Goal: Navigation & Orientation: Find specific page/section

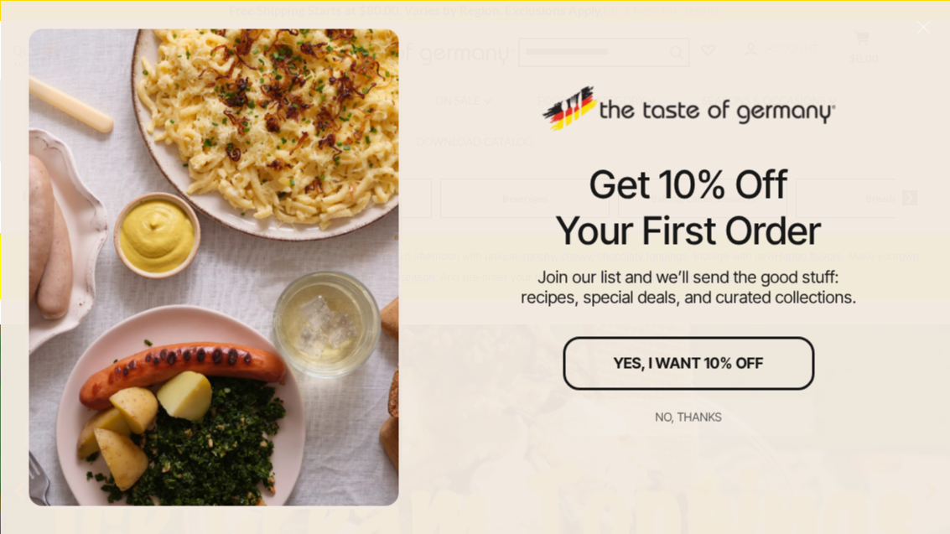
click at [716, 415] on div "No, thanks" at bounding box center [689, 417] width 66 height 12
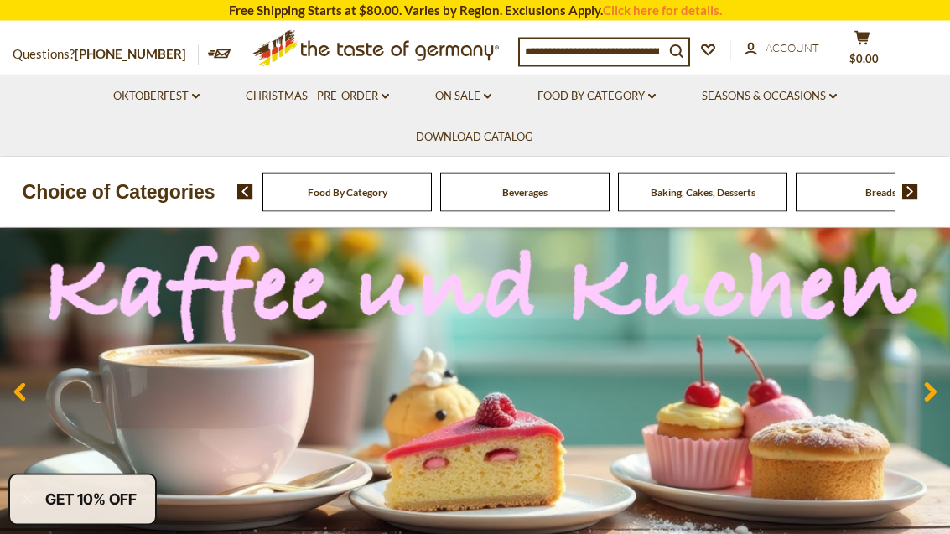
scroll to position [99, 0]
click at [432, 195] on div "Candy" at bounding box center [346, 192] width 169 height 39
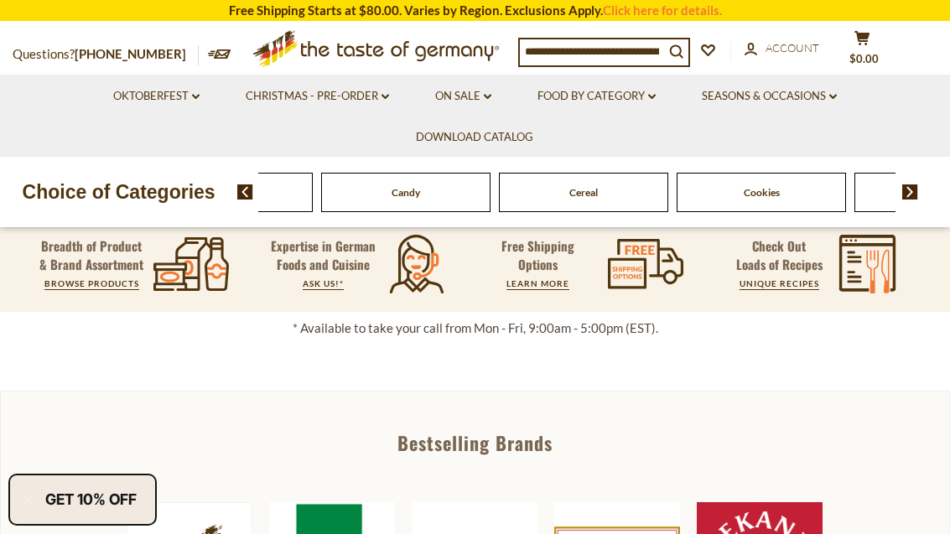
scroll to position [489, 0]
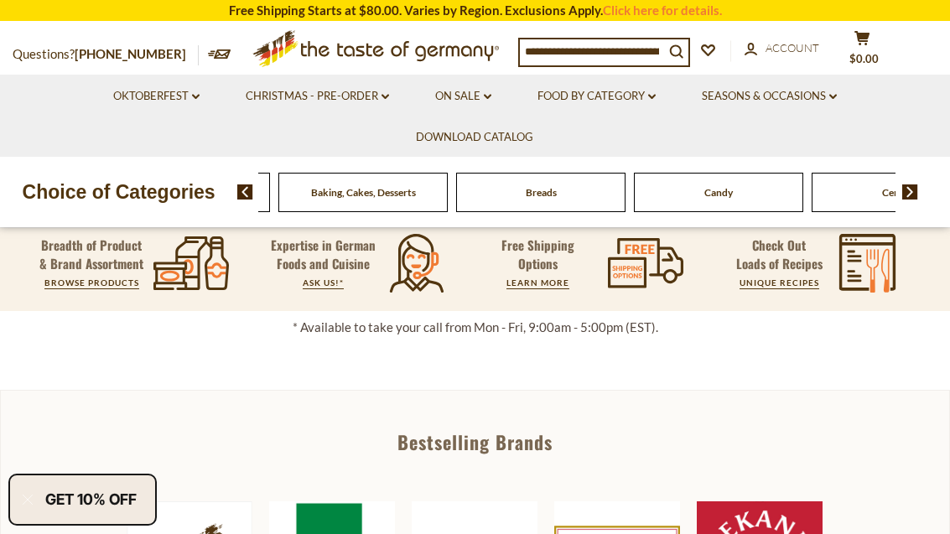
click at [92, 196] on div "Breads" at bounding box center [7, 192] width 169 height 39
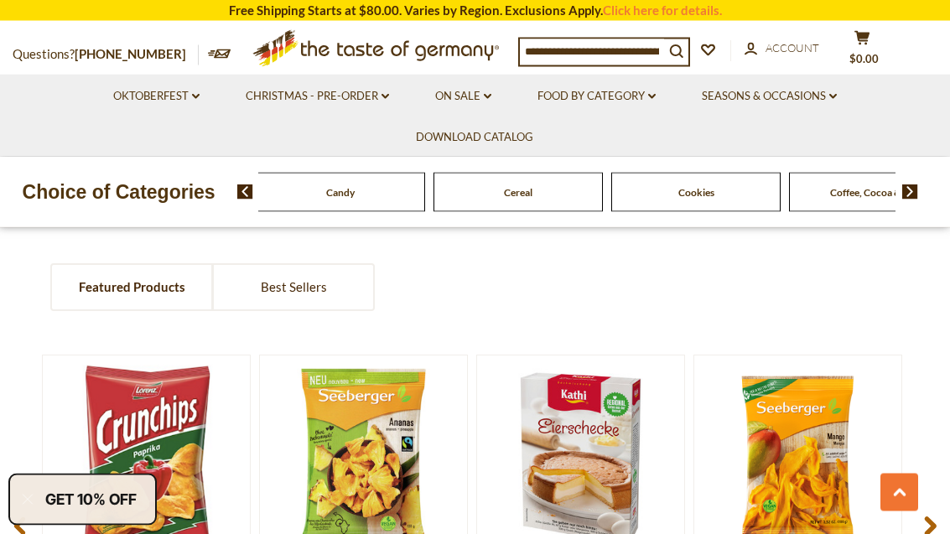
scroll to position [1063, 0]
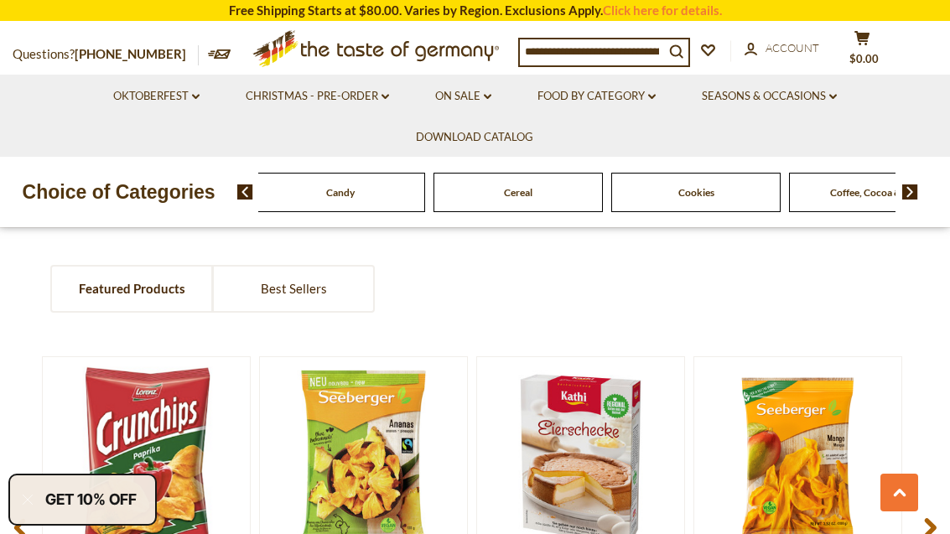
click at [182, 96] on link "Oktoberfest dropdown_arrow" at bounding box center [156, 96] width 86 height 18
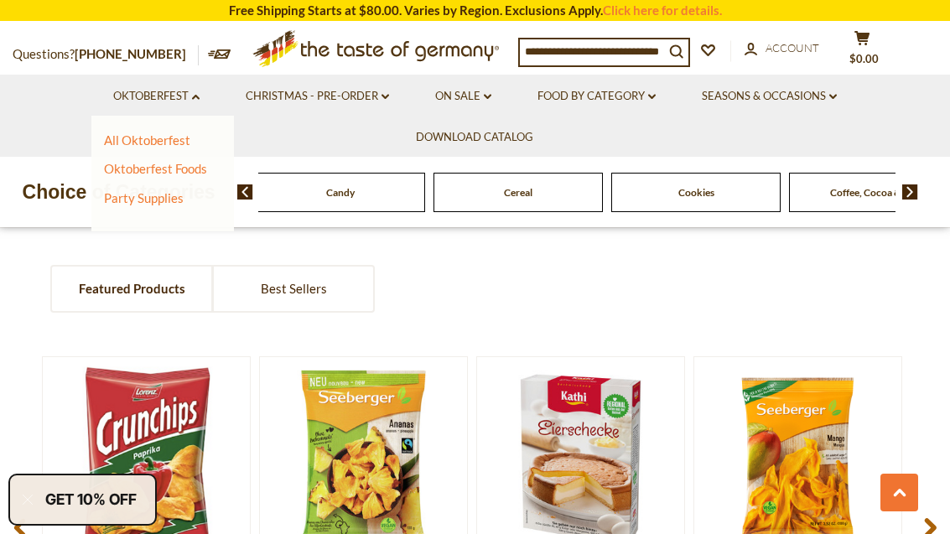
click at [179, 136] on link "All Oktoberfest" at bounding box center [147, 139] width 86 height 15
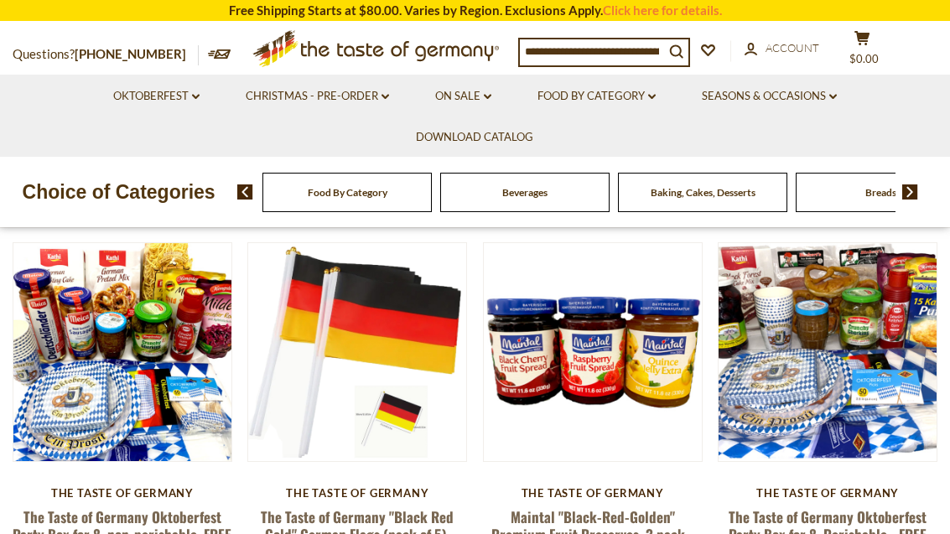
scroll to position [413, 0]
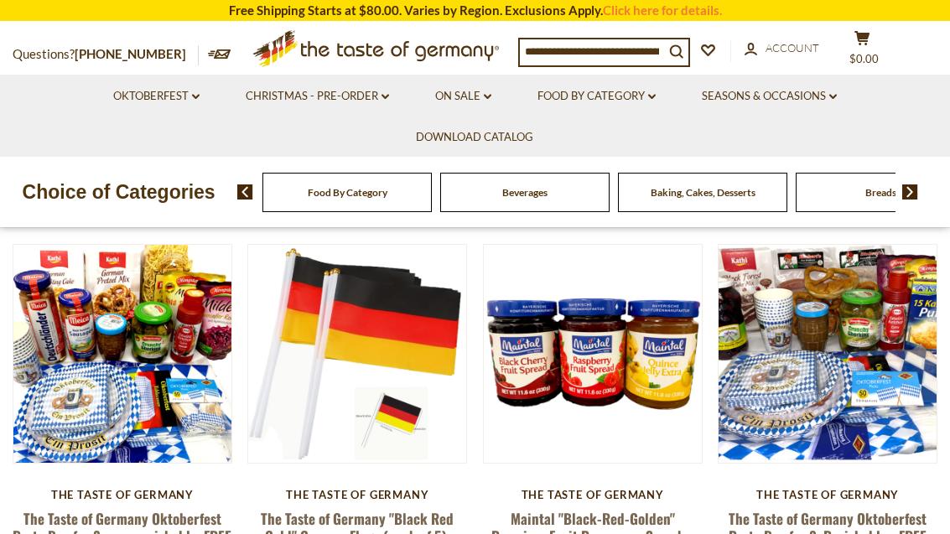
click at [180, 103] on link "Oktoberfest dropdown_arrow" at bounding box center [156, 96] width 86 height 18
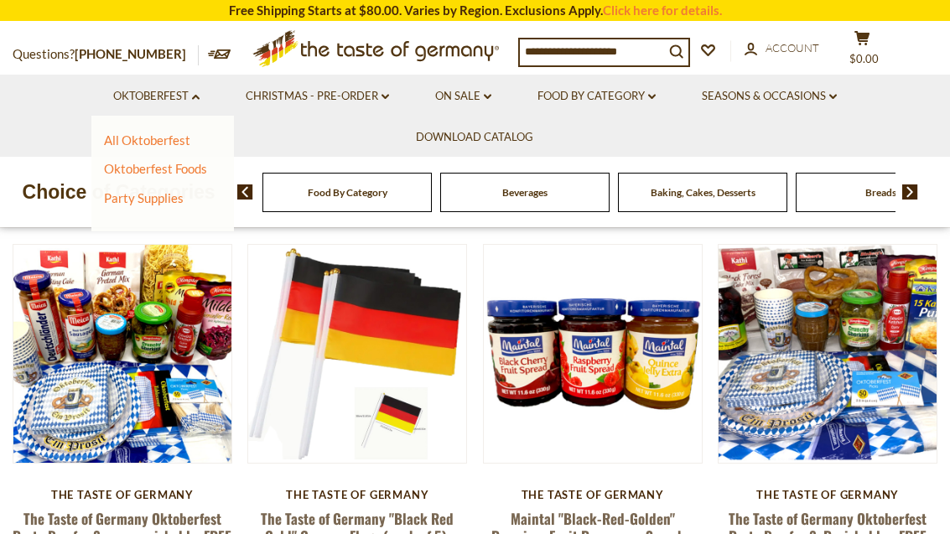
click at [199, 166] on link "Oktoberfest Foods" at bounding box center [155, 168] width 103 height 15
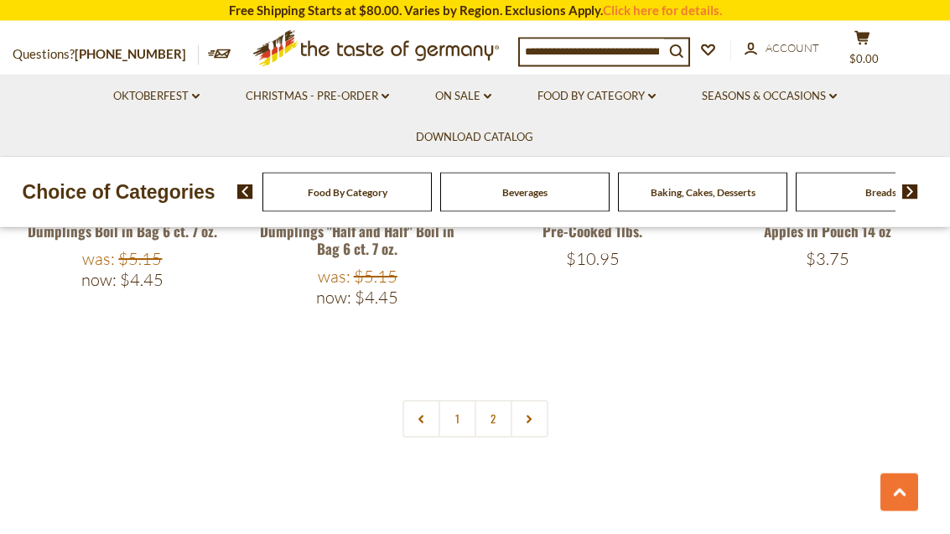
scroll to position [3639, 0]
click at [533, 415] on icon at bounding box center [529, 419] width 10 height 8
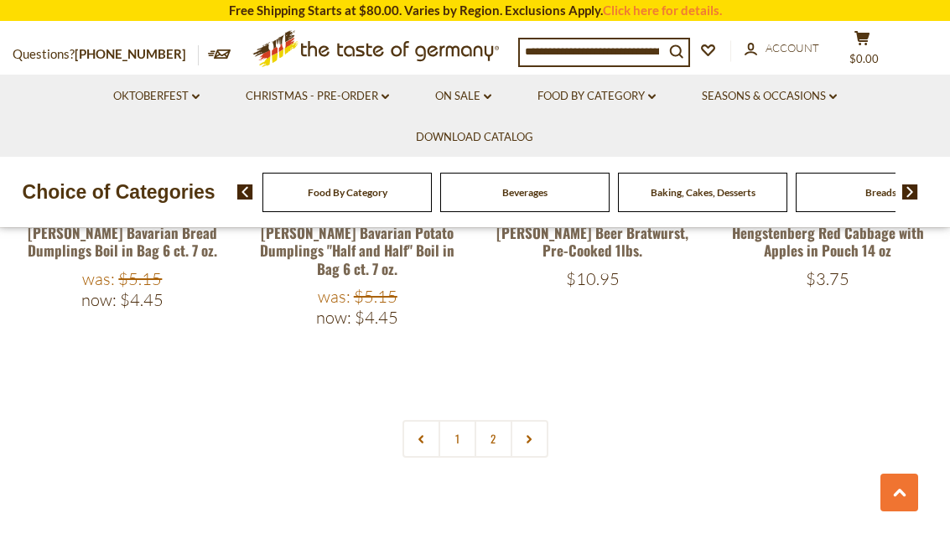
scroll to position [3613, 0]
click at [495, 421] on link "2" at bounding box center [494, 440] width 38 height 38
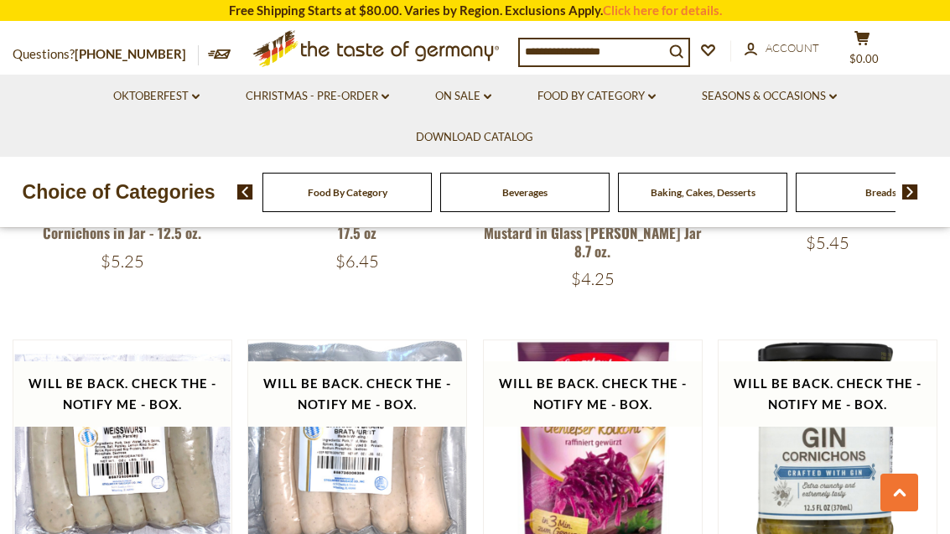
scroll to position [1651, 0]
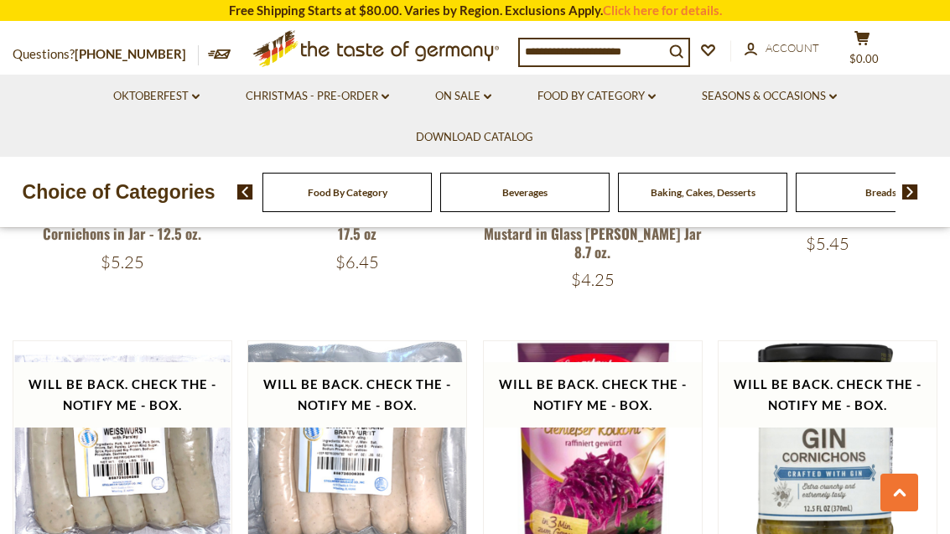
click at [648, 93] on link "Food By Category dropdown_arrow" at bounding box center [596, 96] width 118 height 18
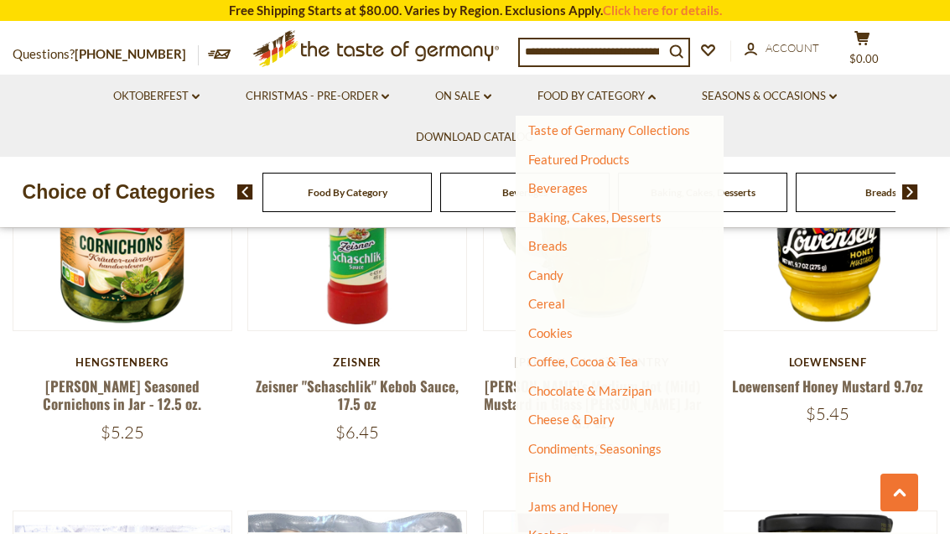
scroll to position [38, 0]
click at [601, 211] on link "Baking, Cakes, Desserts" at bounding box center [594, 217] width 133 height 15
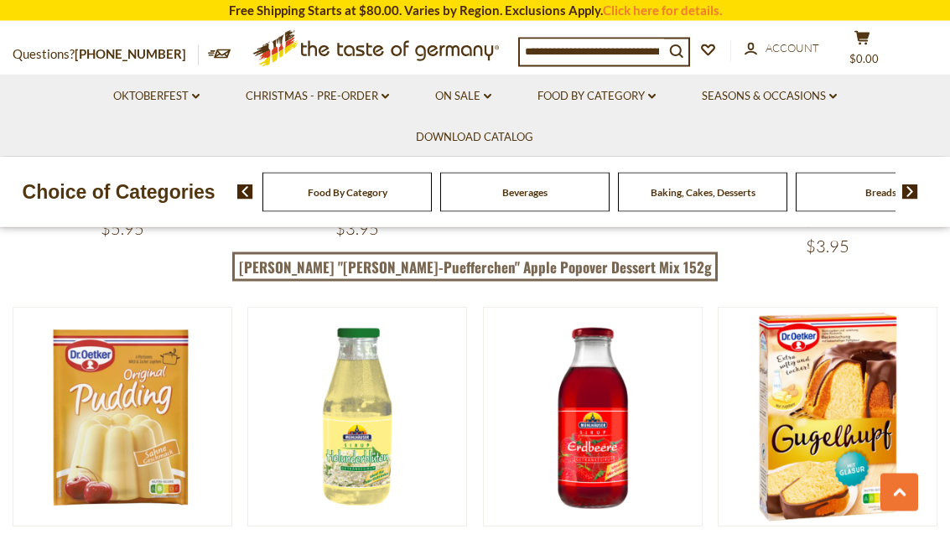
scroll to position [3438, 0]
